Goal: Task Accomplishment & Management: Manage account settings

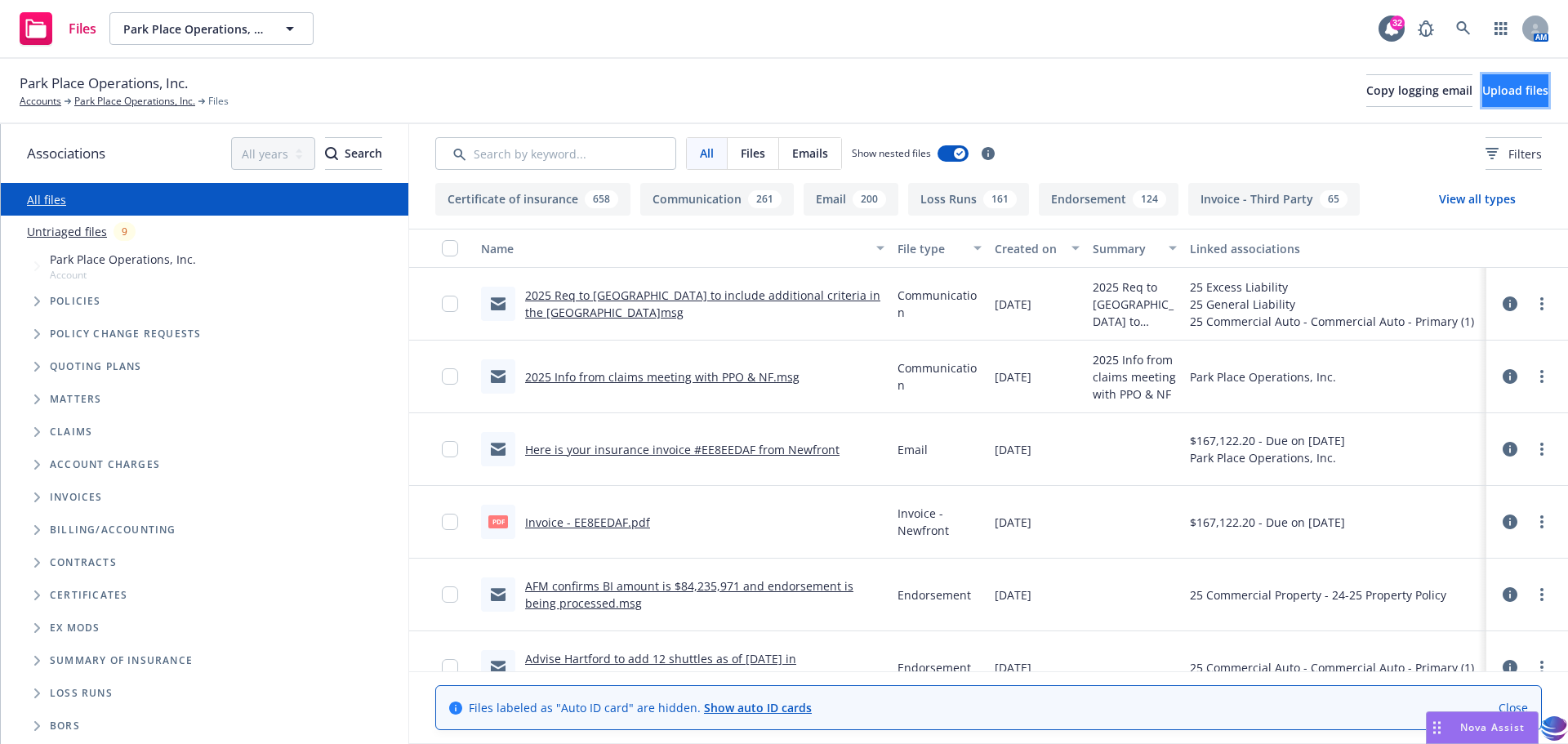
click at [1482, 86] on button "Upload files" at bounding box center [1515, 90] width 66 height 32
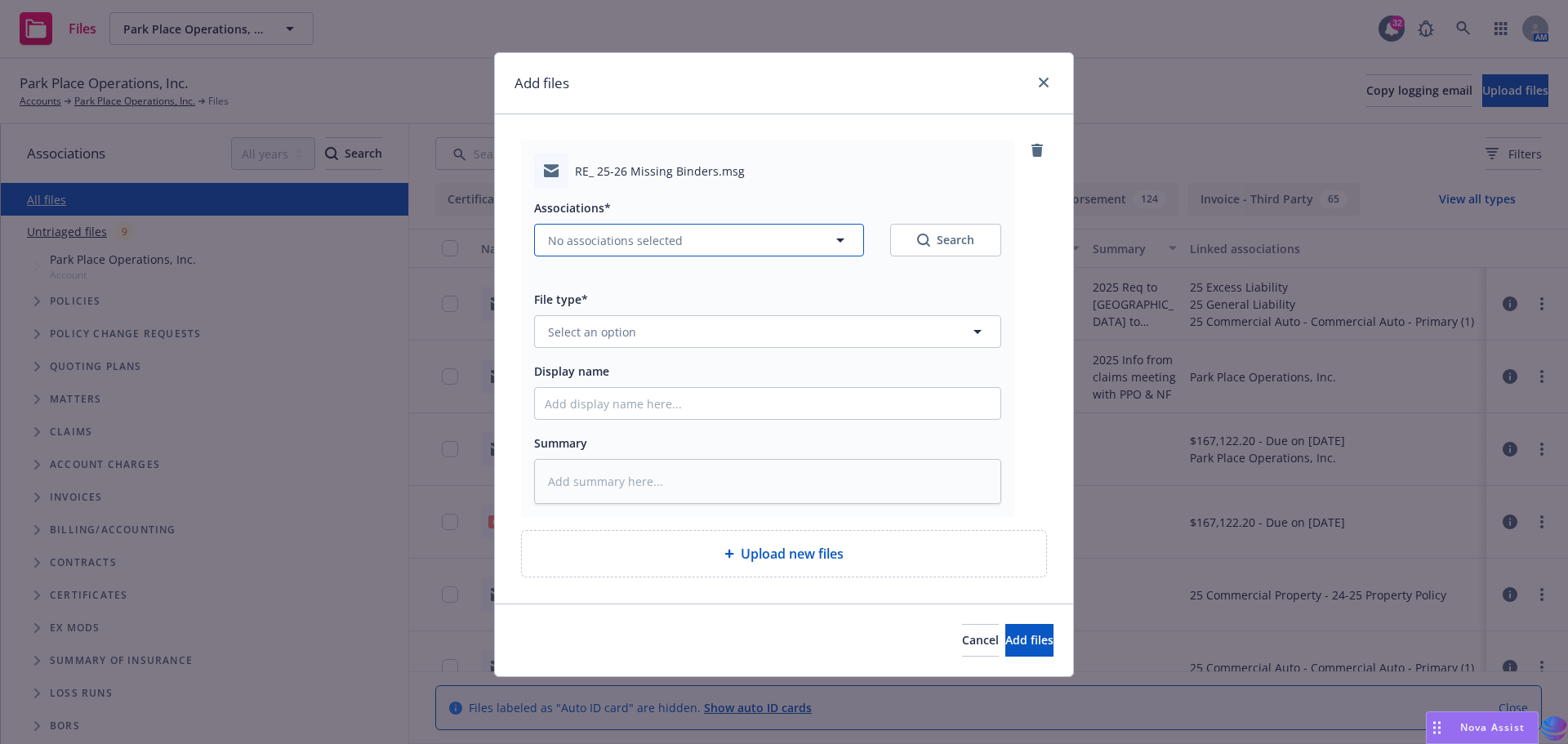
click at [837, 244] on icon "button" at bounding box center [840, 240] width 20 height 20
type textarea "x"
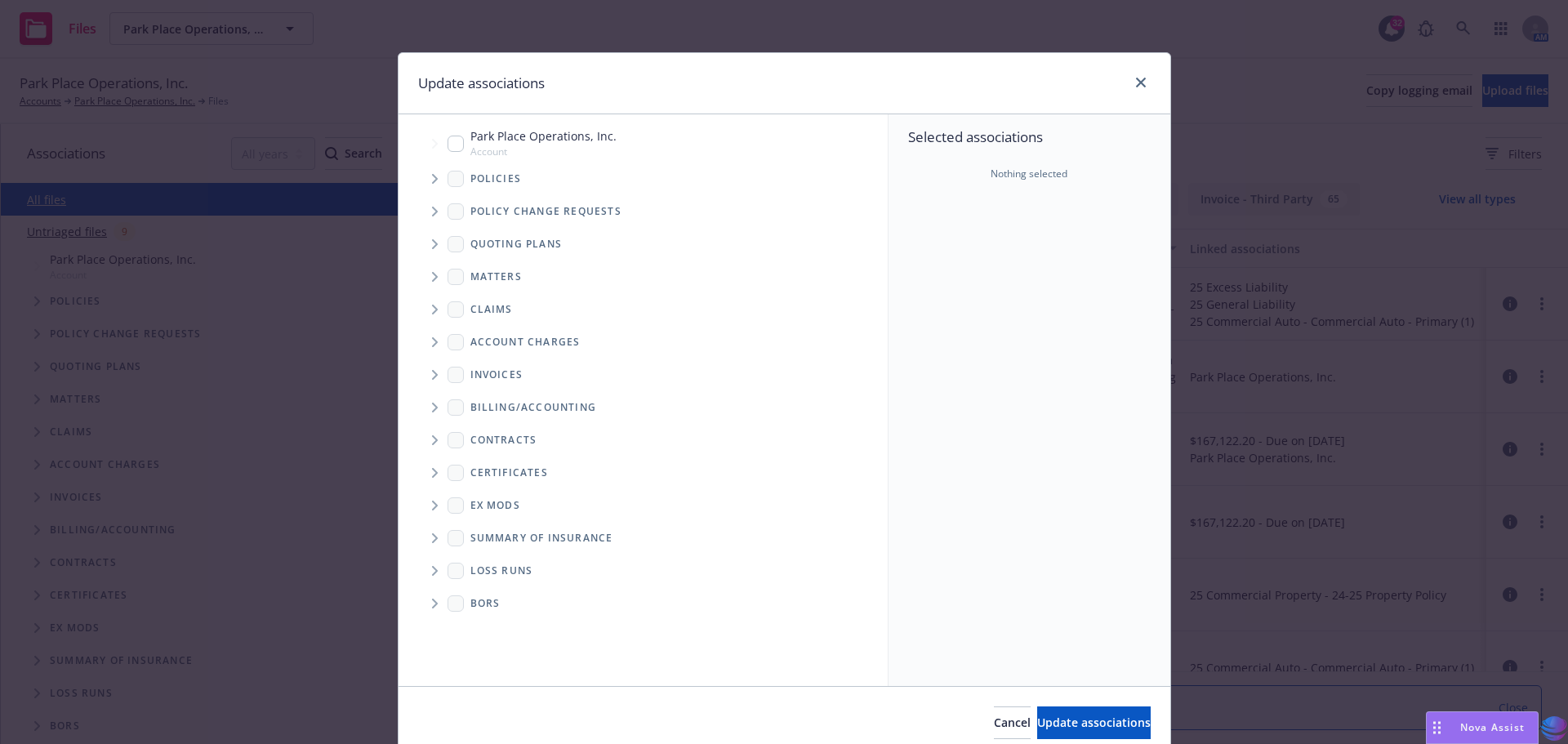
click at [448, 141] on input "Tree Example" at bounding box center [456, 144] width 16 height 16
checkbox input "true"
click at [1038, 719] on span "Update associations" at bounding box center [1095, 722] width 114 height 15
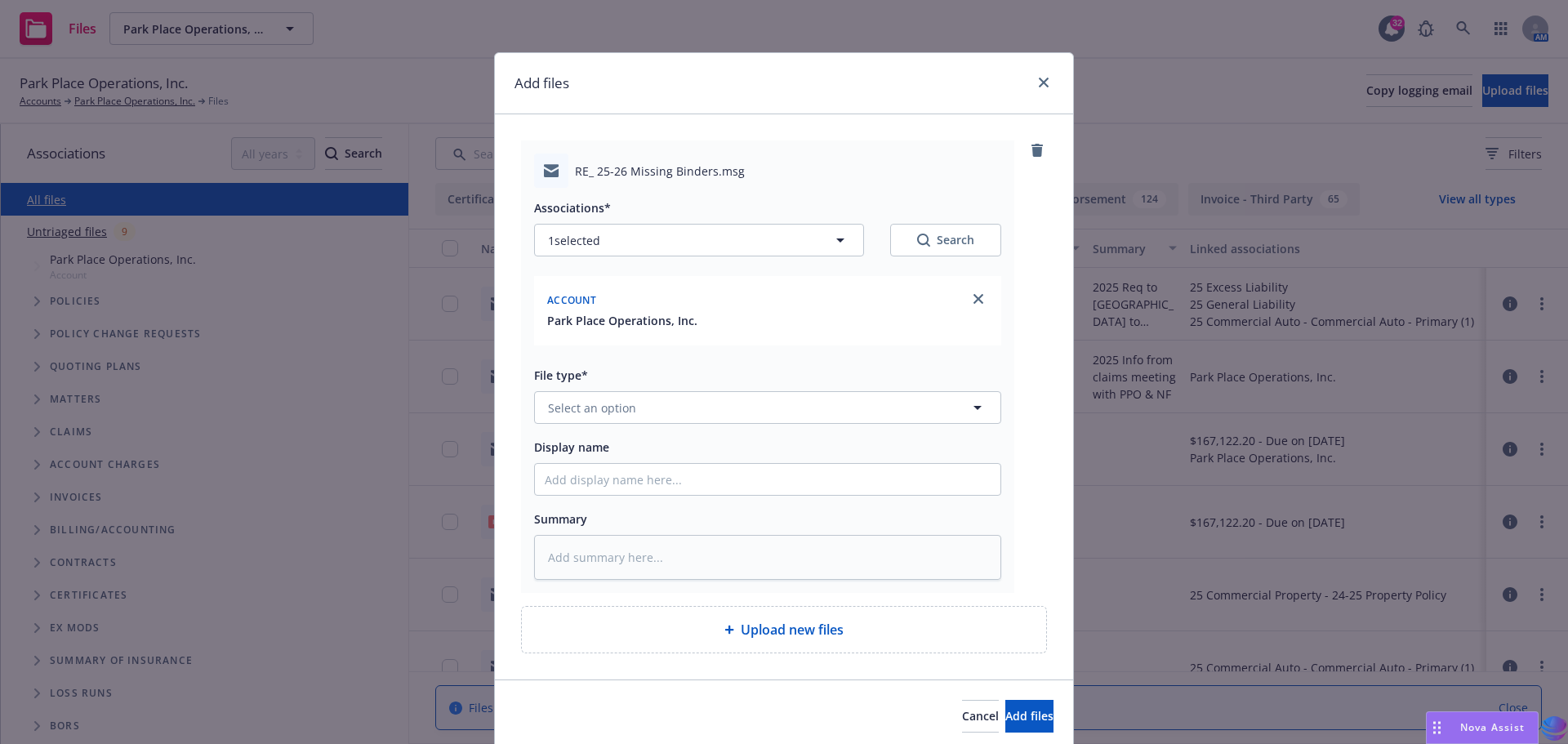
type textarea "x"
click at [968, 403] on icon "button" at bounding box center [977, 407] width 20 height 20
type input "bind"
click at [587, 458] on div "Binder" at bounding box center [767, 453] width 446 height 24
click at [592, 479] on input "Display name" at bounding box center [768, 479] width 466 height 31
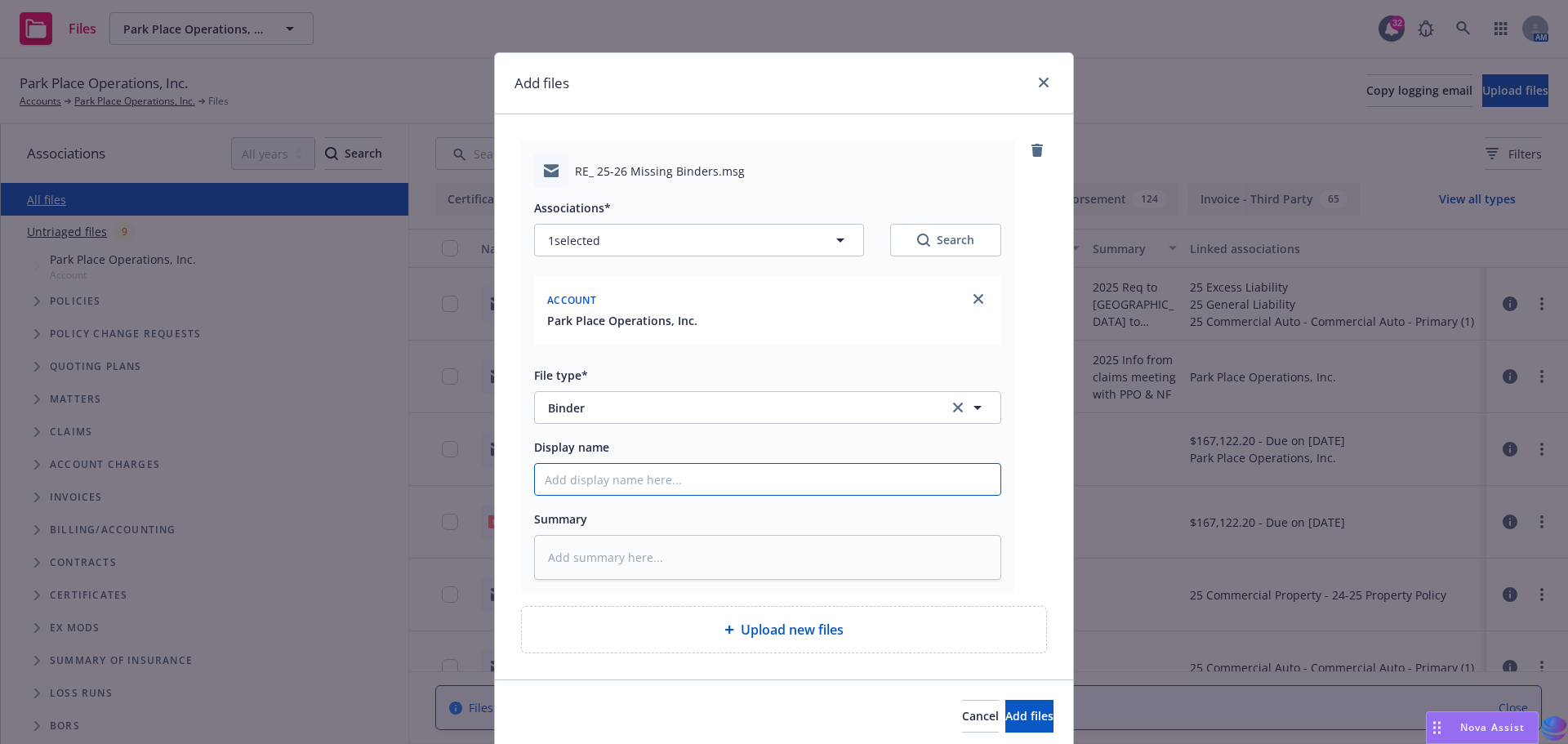
type textarea "x"
type input "2"
type textarea "x"
type input "25"
type textarea "x"
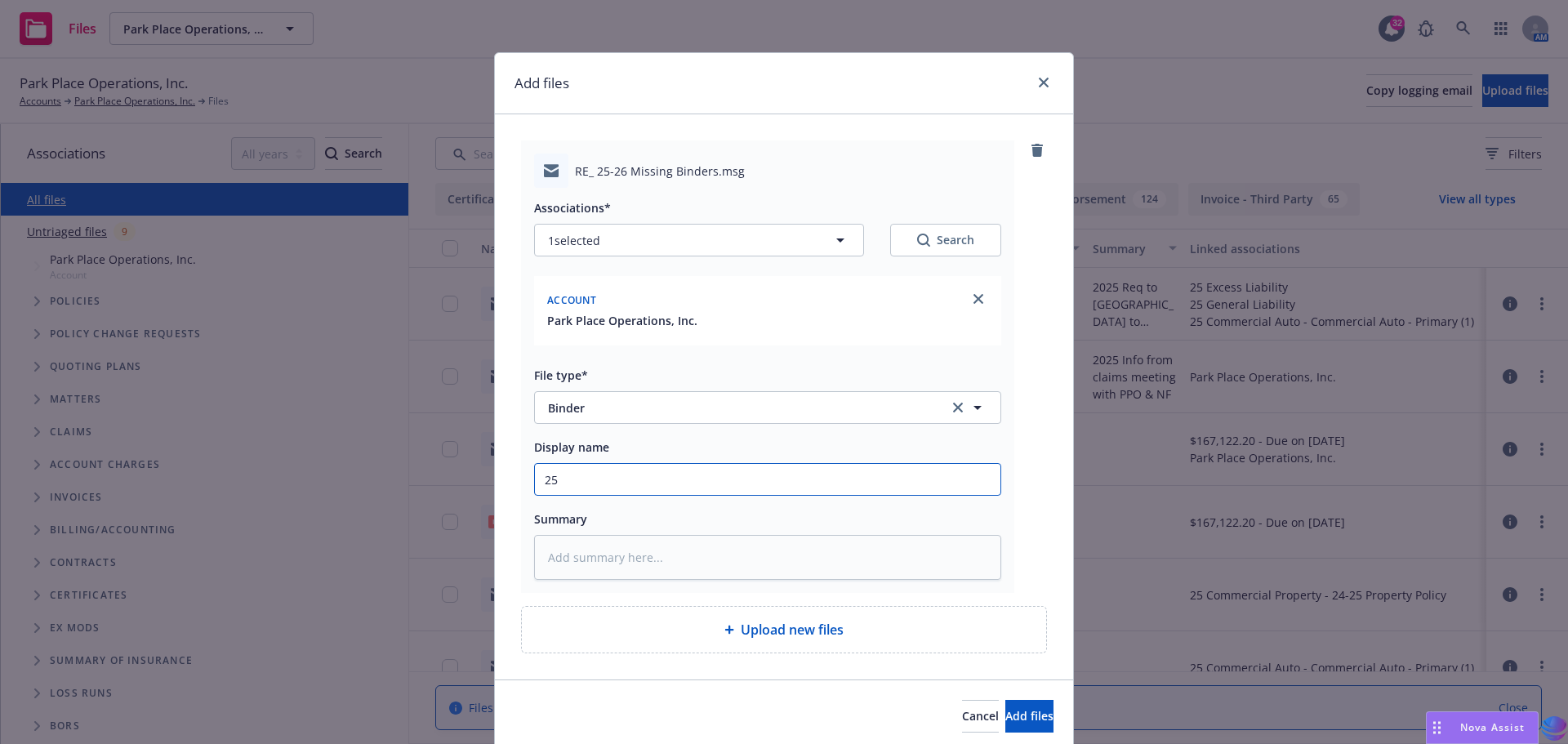
type input "25-"
type textarea "x"
type input "25-2"
type textarea "x"
type input "25-26"
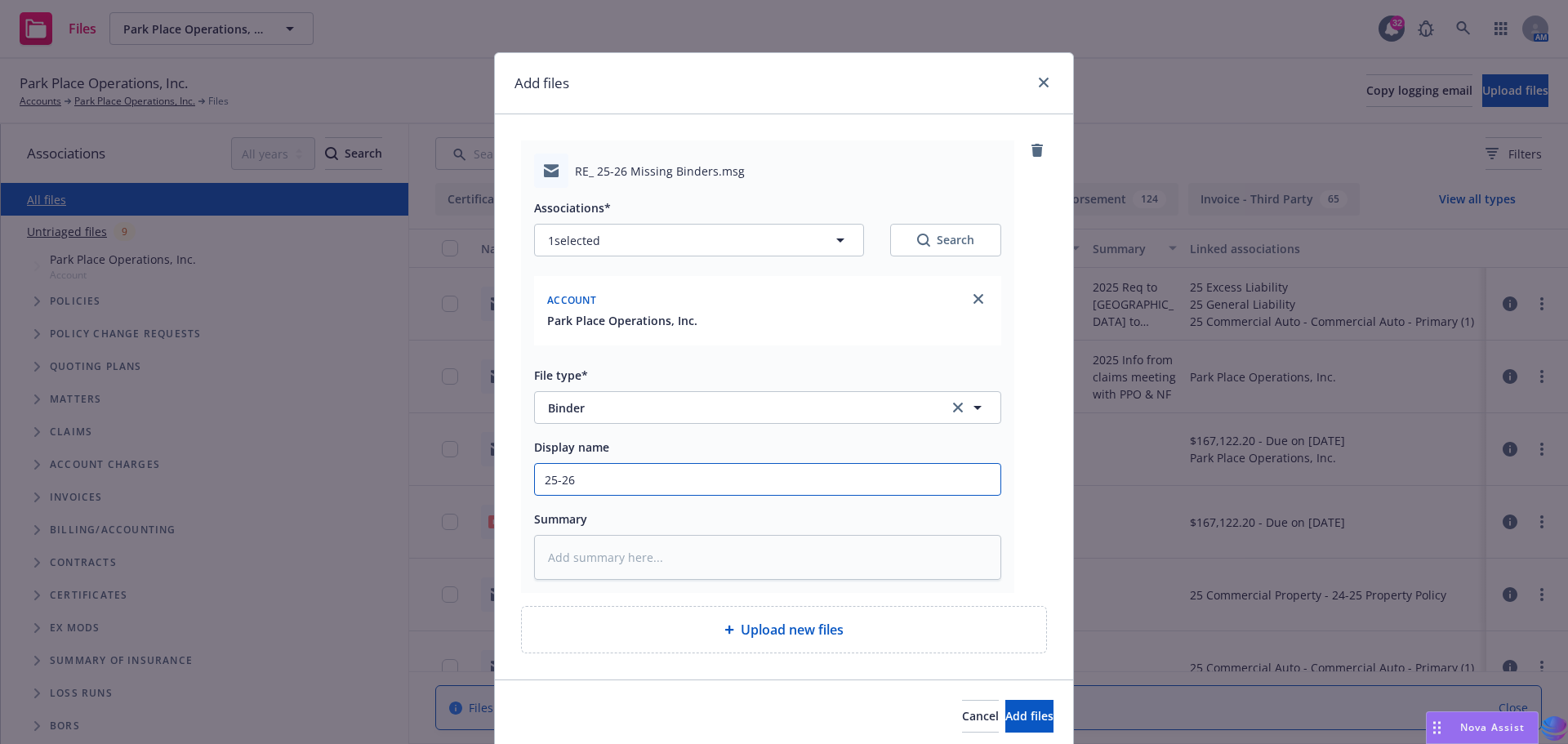
type textarea "x"
type input "25-26"
type textarea "x"
type input "25-26 B"
type textarea "x"
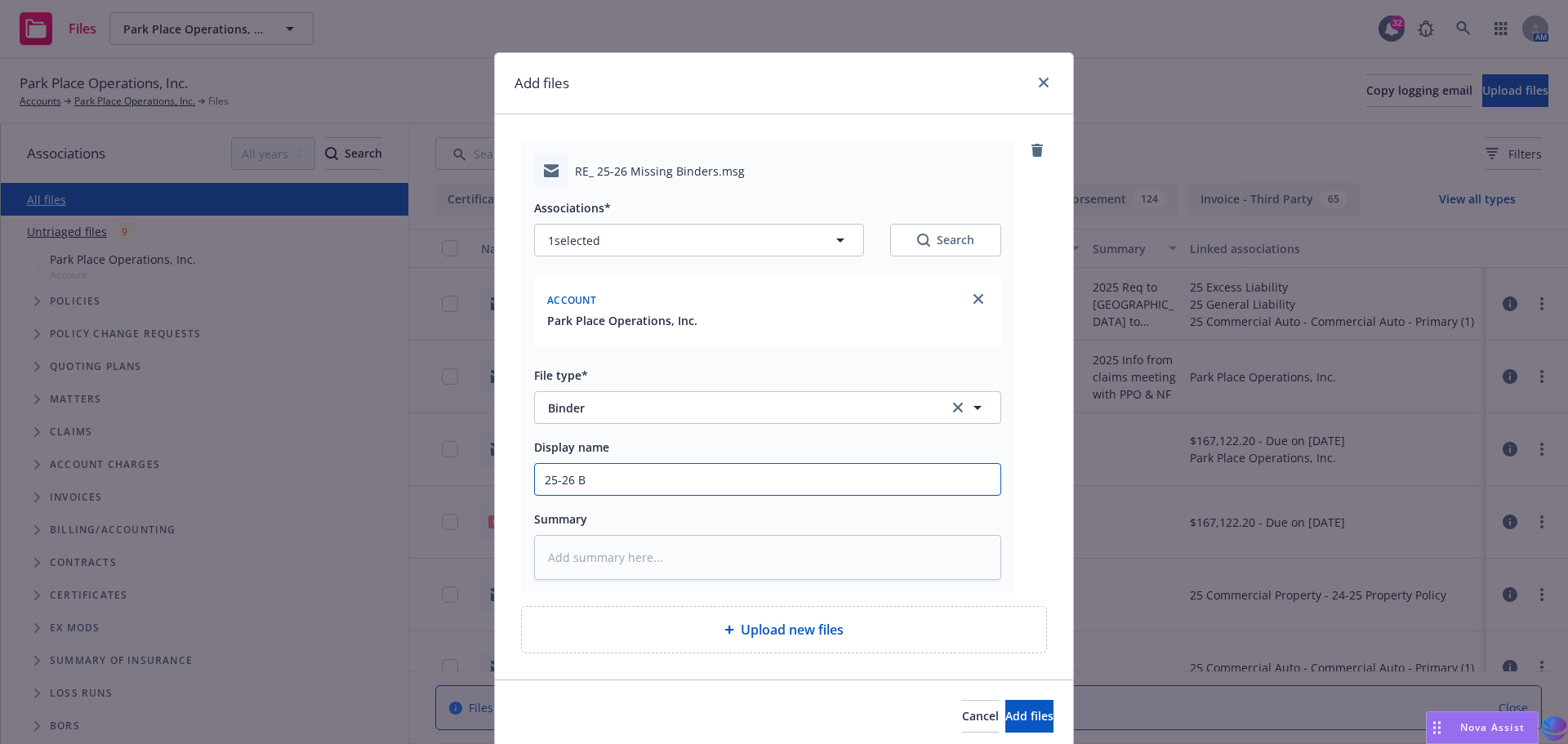
type input "25-26 BI"
type textarea "x"
type input "25-26 BIN"
type textarea "x"
type input "25-26 BIND"
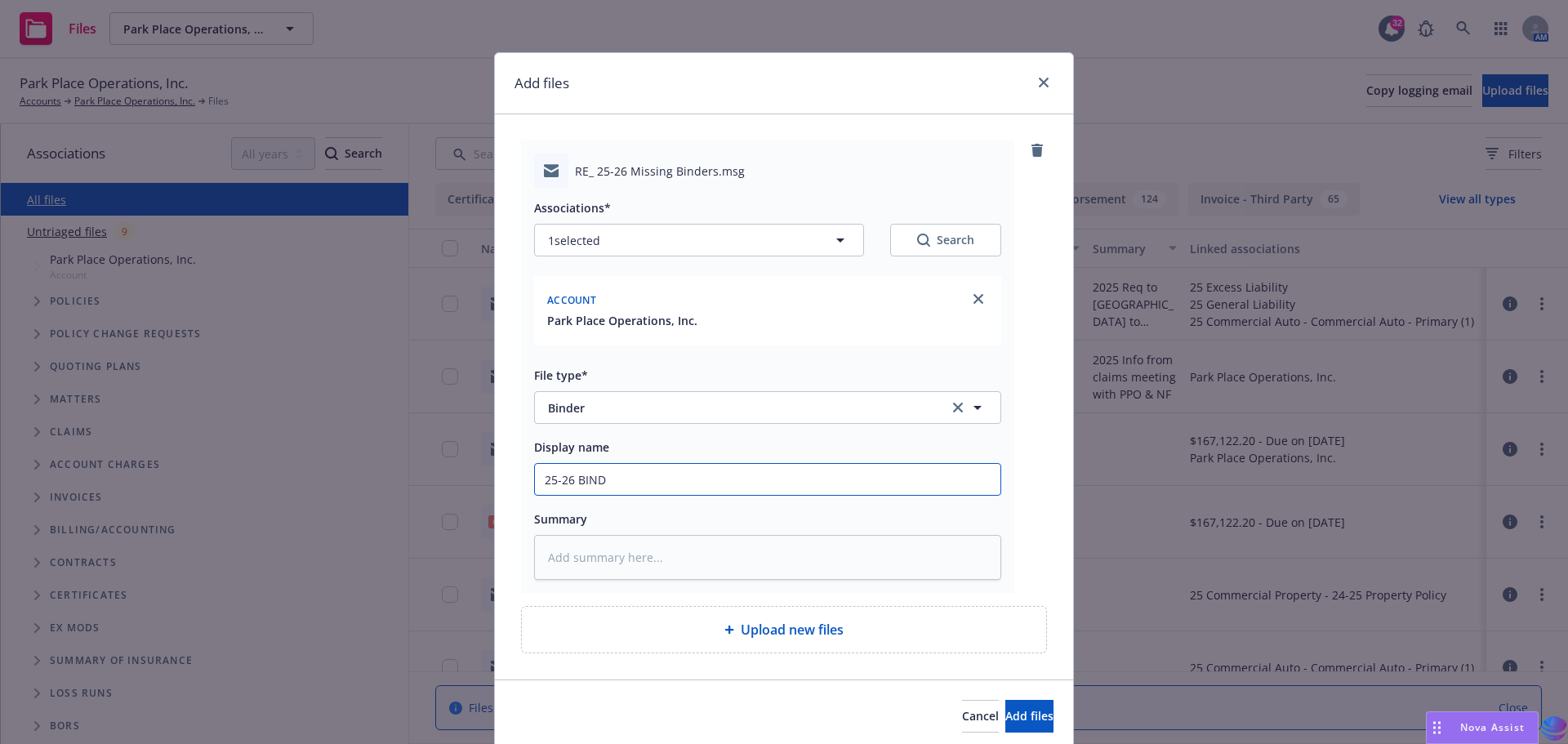
type textarea "x"
type input "25-26 BINDE"
type textarea "x"
type input "25-26 BINDER"
type textarea "x"
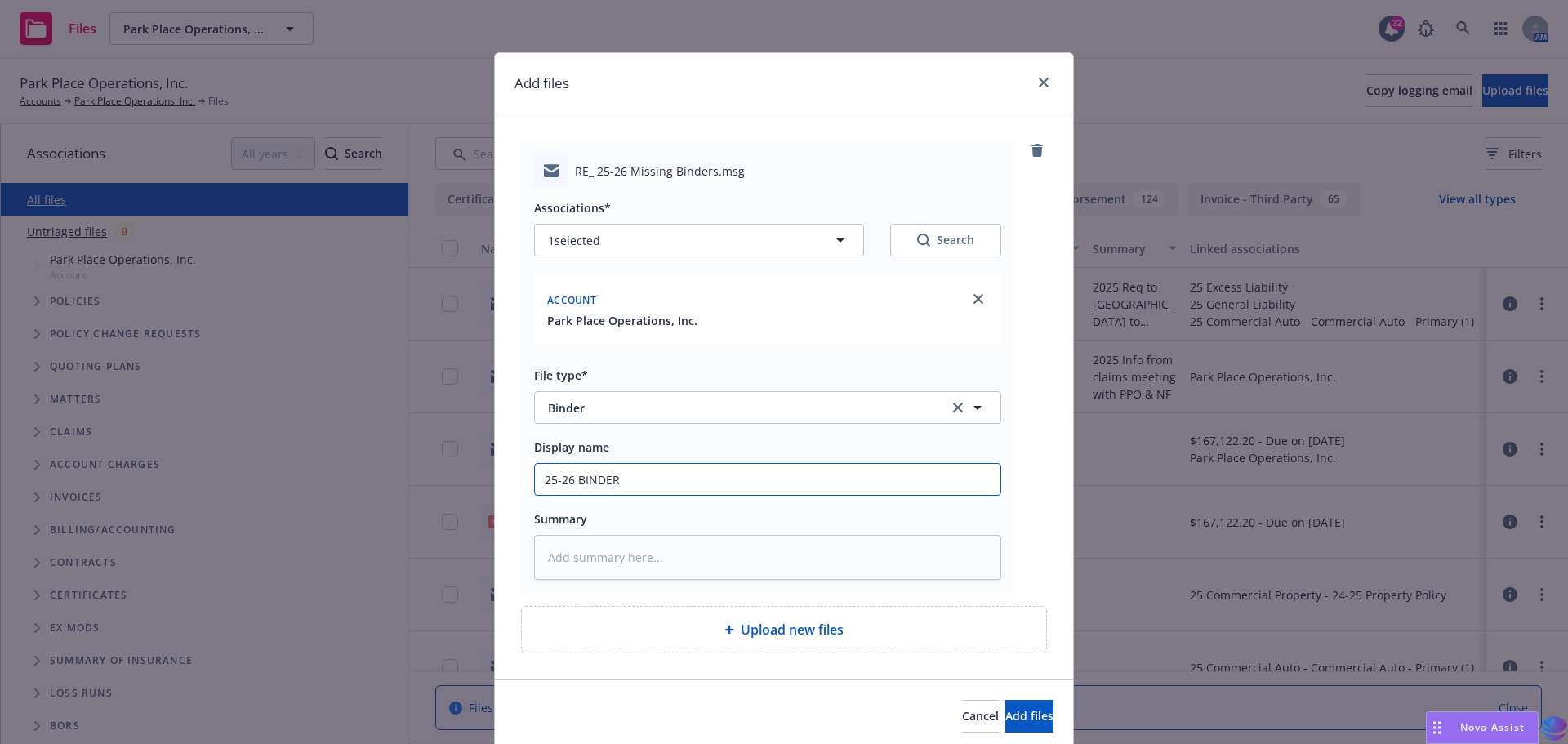
type input "25-26 BINDERS"
type textarea "x"
type input "25-26 BINDERS"
type textarea "x"
type input "25-26 BINDERS t"
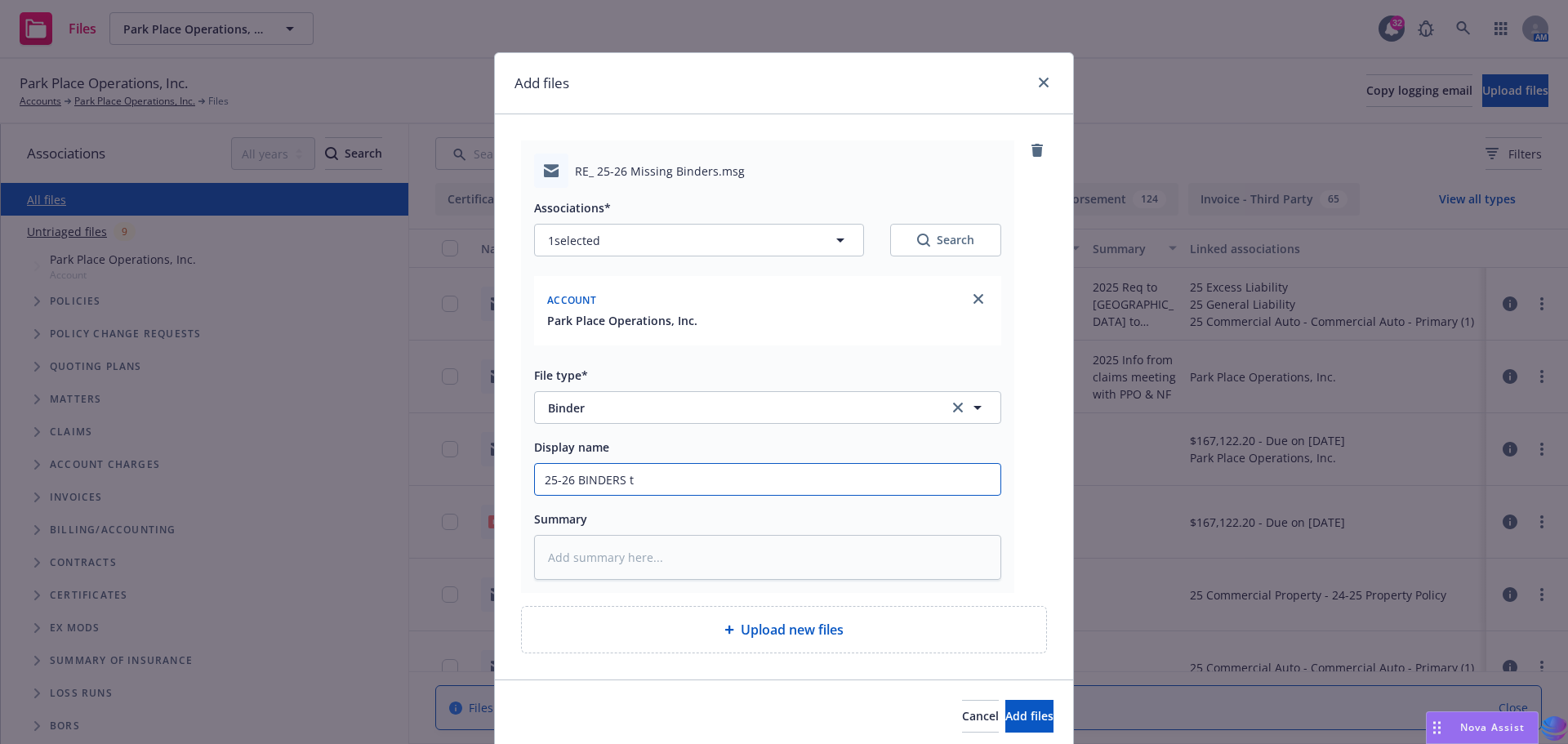
type textarea "x"
type input "25-26 BINDERS to"
type textarea "x"
type input "25-26 BINDERS to"
type textarea "x"
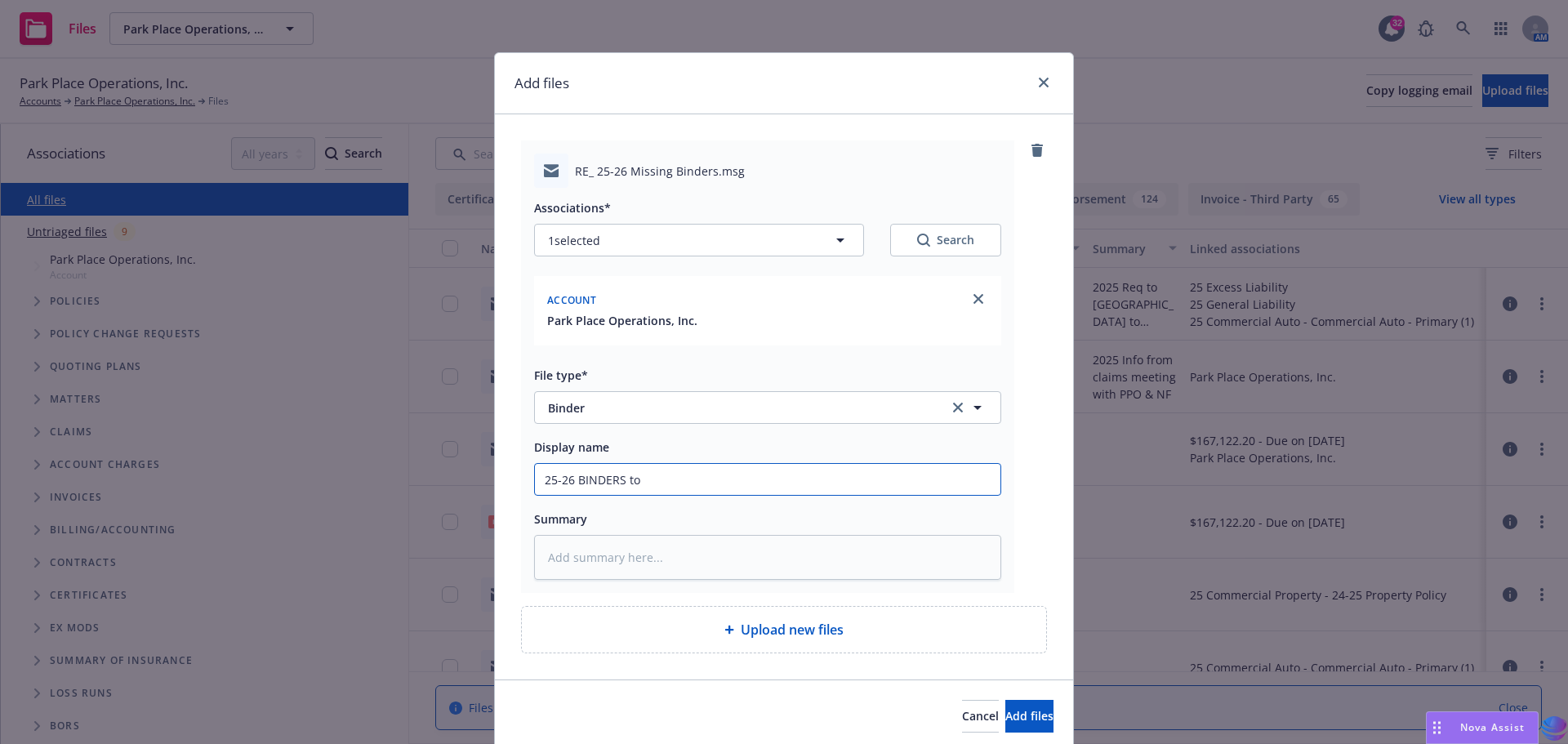
type input "25-26 BINDERS to i"
type textarea "x"
type input "25-26 BINDERS to in"
type textarea "x"
type input "25-26 BINDERS to ins"
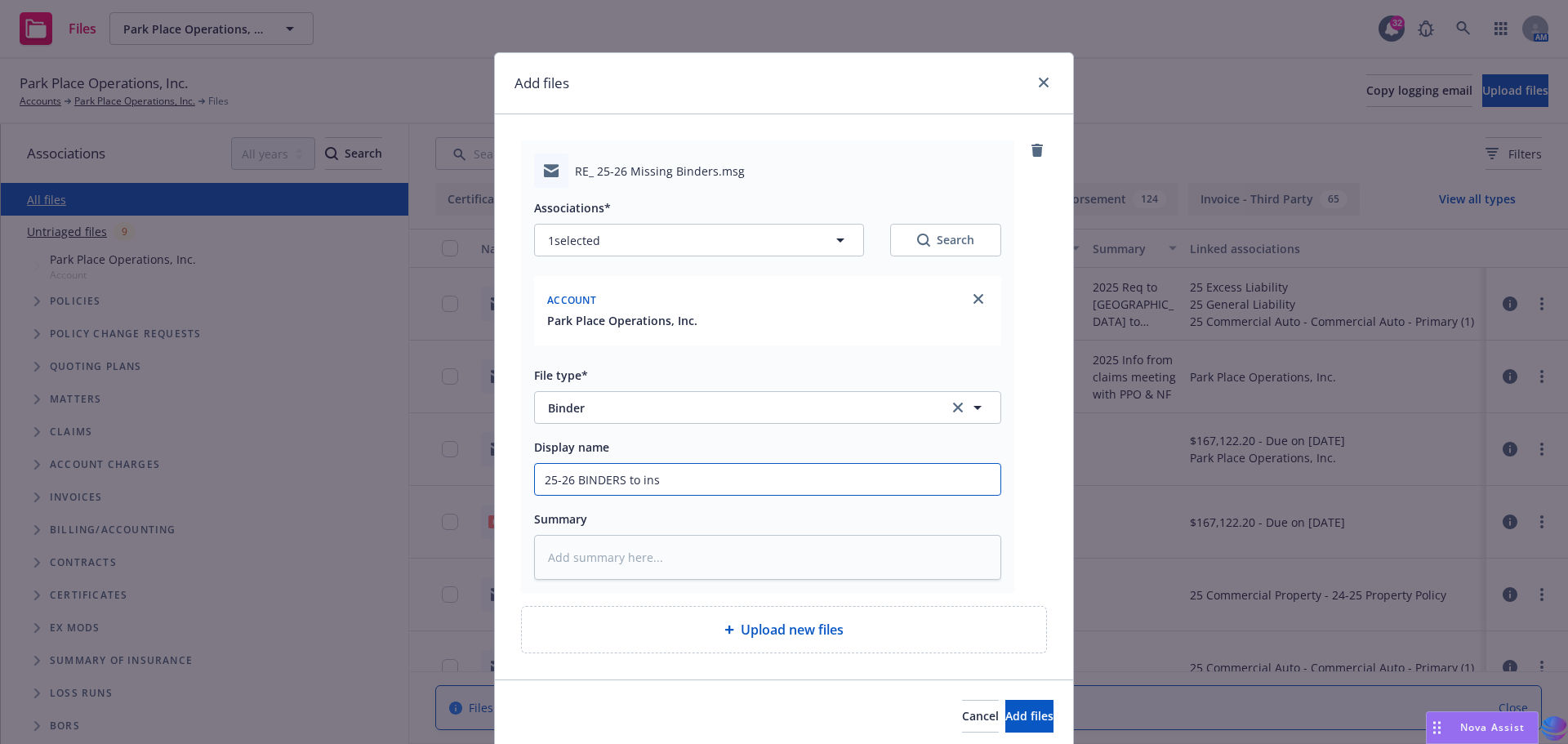
type textarea "x"
type input "25-26 BINDERS to insu"
type textarea "x"
type input "25-26 BINDERS to insur"
type textarea "x"
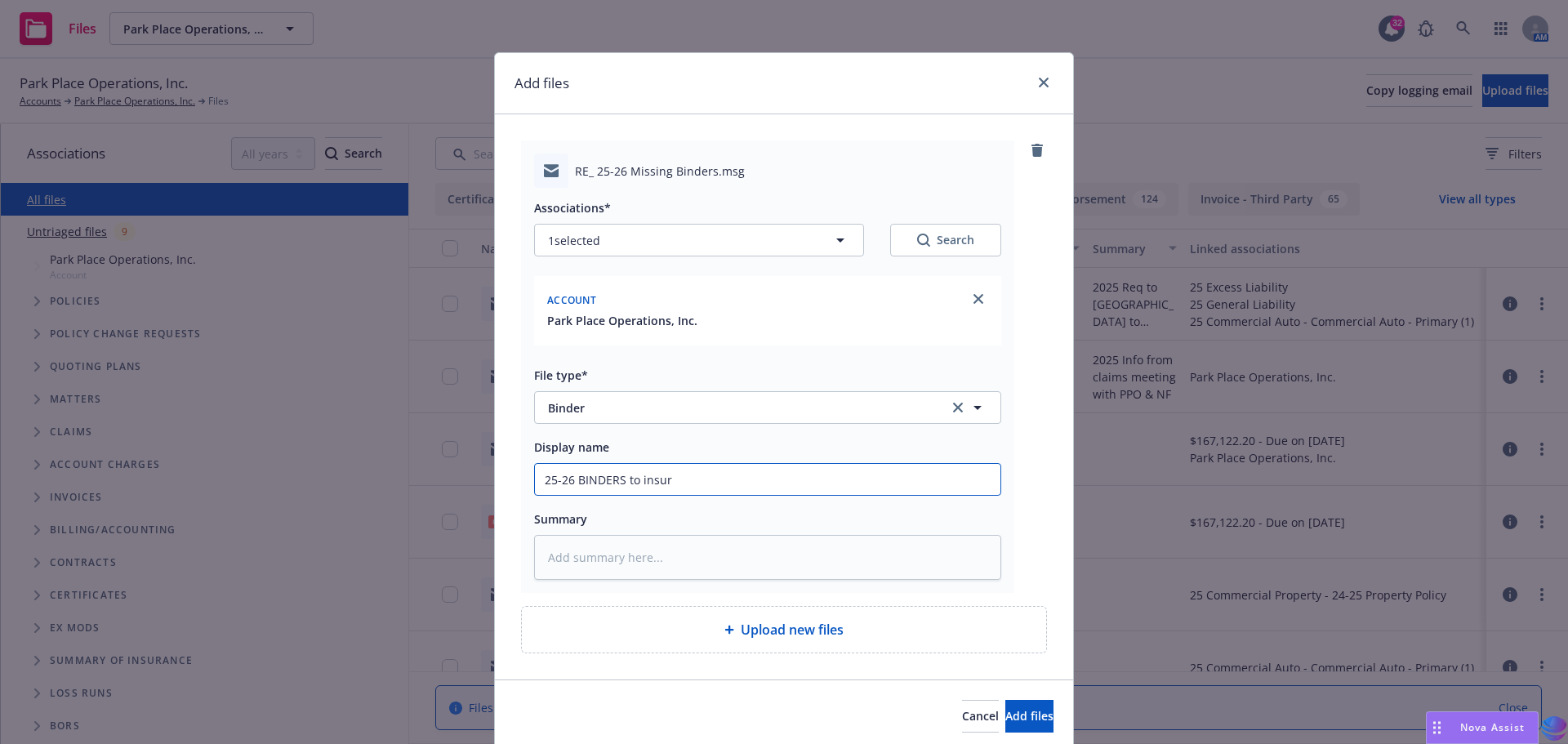
type input "25-26 BINDERS to insure"
type textarea "x"
drag, startPoint x: 535, startPoint y: 487, endPoint x: 724, endPoint y: 489, distance: 189.0
click at [724, 489] on input "25-26 BINDERS to insured" at bounding box center [768, 479] width 466 height 31
type input "25-26 BINDERS to insured"
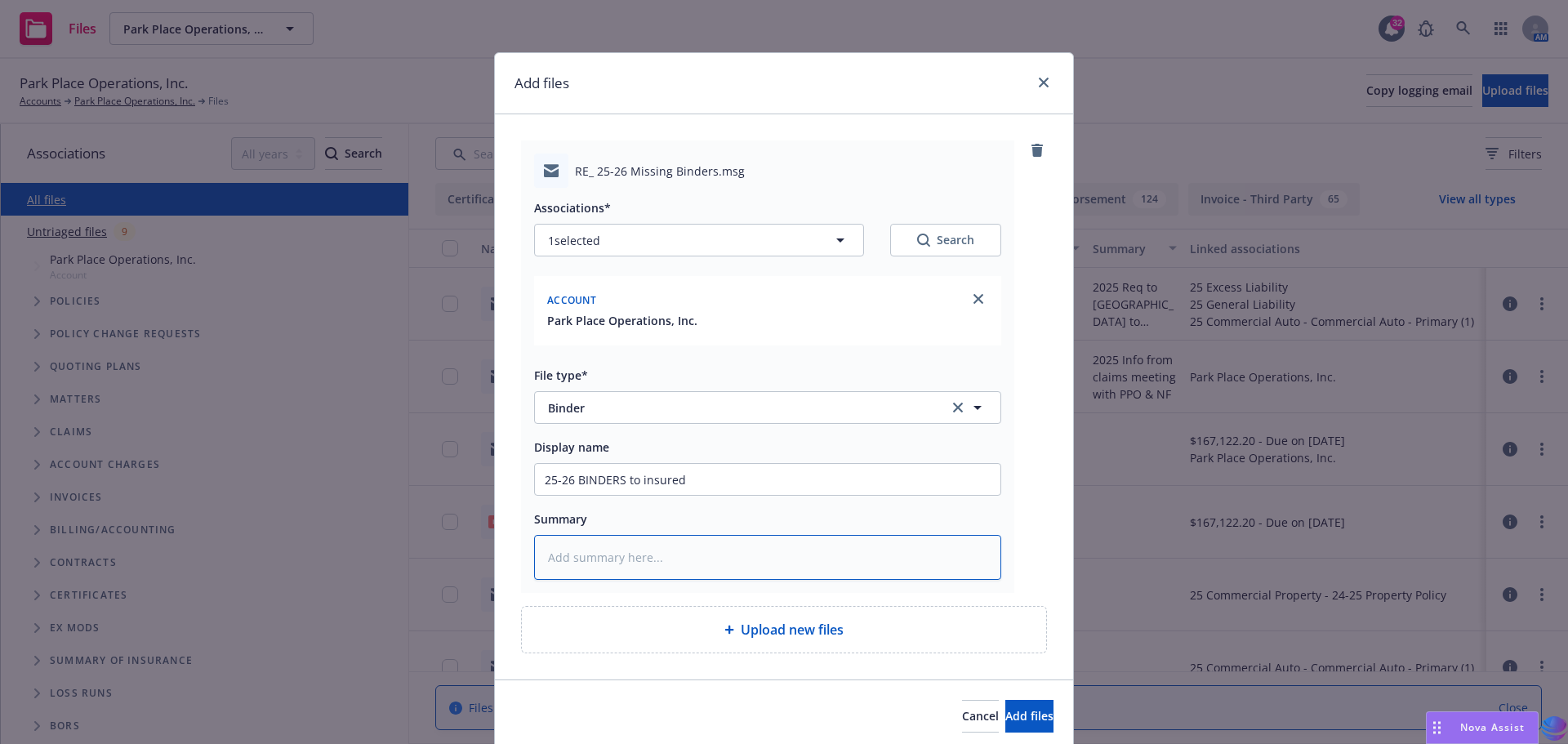
click at [590, 553] on textarea at bounding box center [768, 557] width 467 height 45
paste textarea "25-26 BINDERS to insured"
type textarea "x"
type textarea "25-26 BINDERS to insured"
click at [1005, 707] on button "Add files" at bounding box center [1029, 716] width 48 height 32
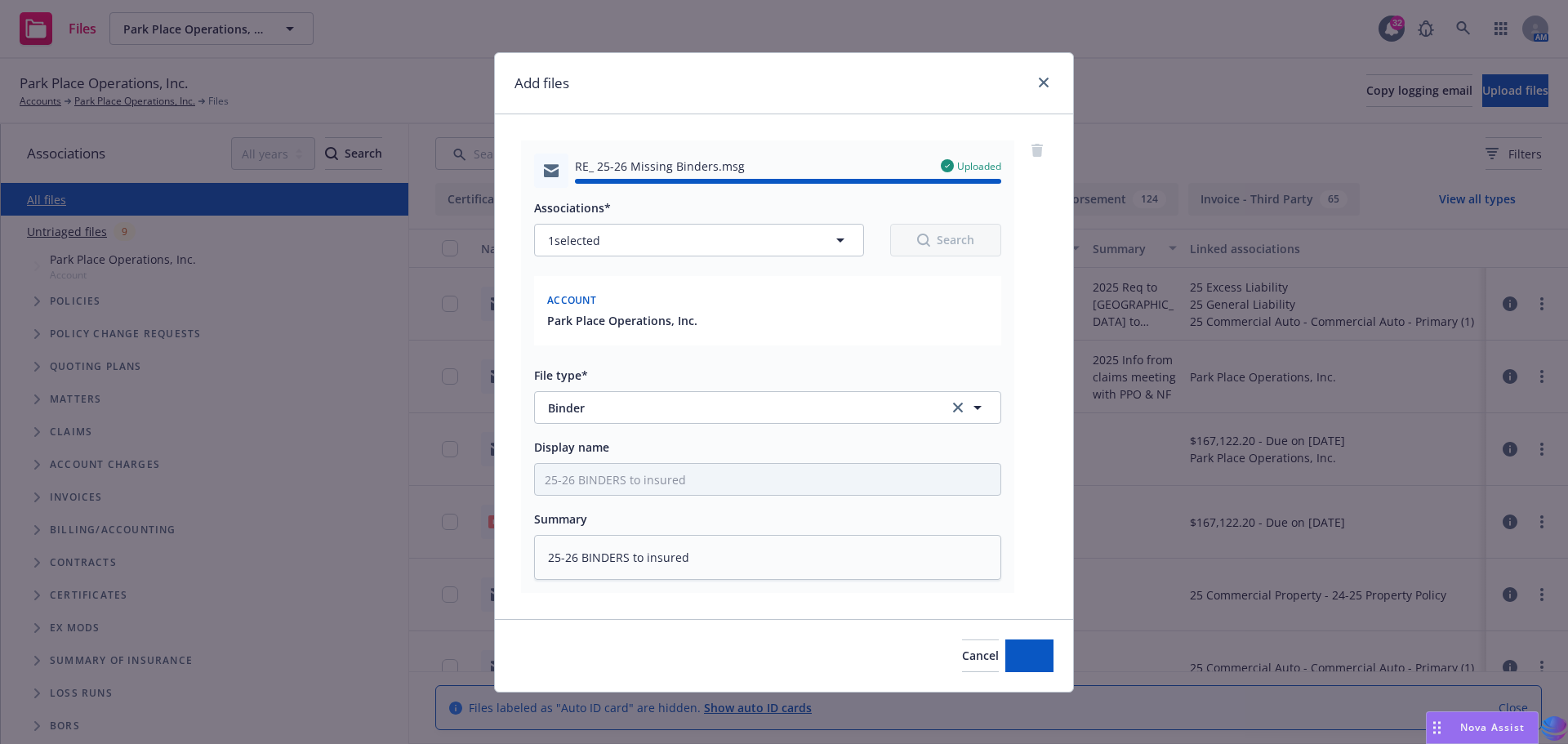
type textarea "x"
